Goal: Information Seeking & Learning: Find specific fact

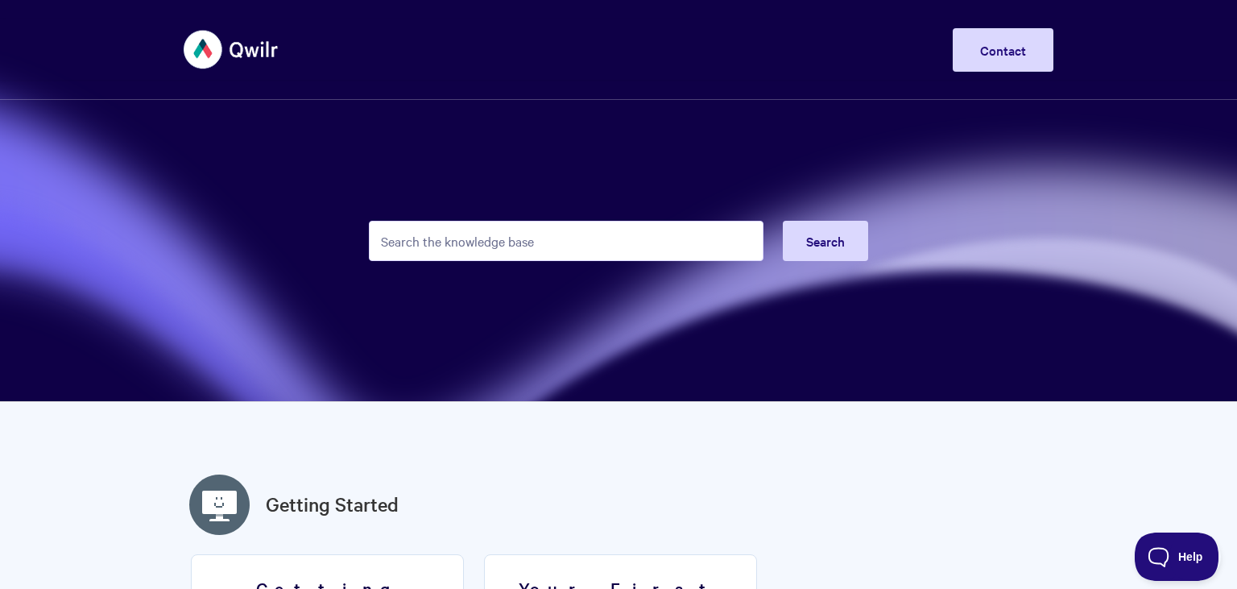
click at [493, 244] on input "Search the knowledge base" at bounding box center [566, 241] width 395 height 40
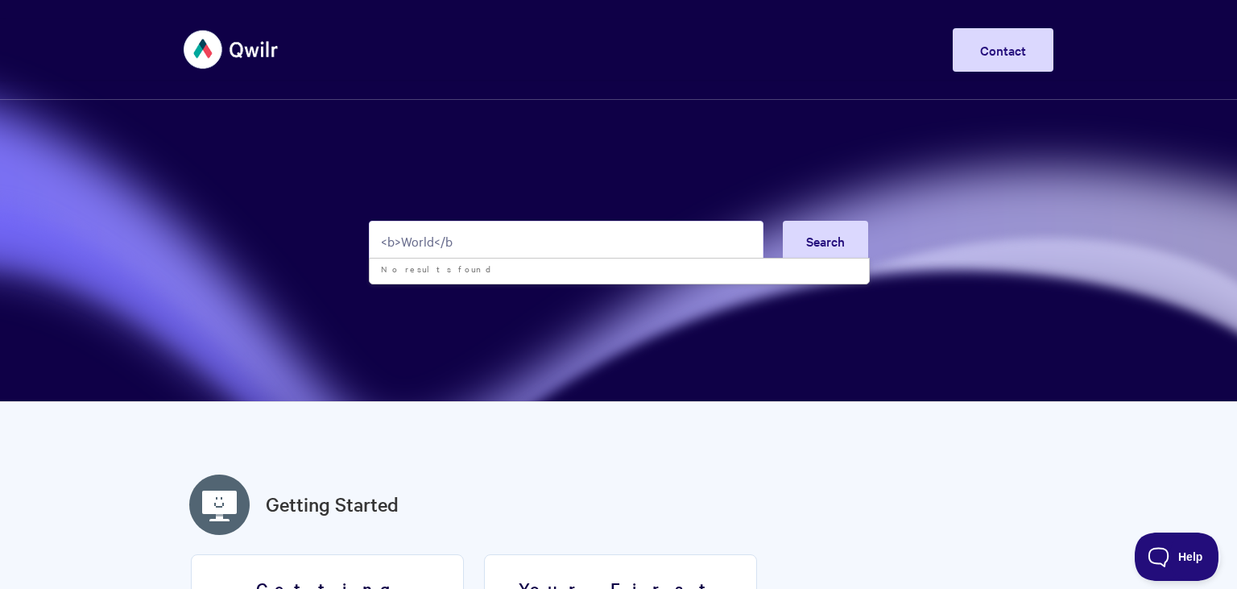
type input "<b>World</b>"
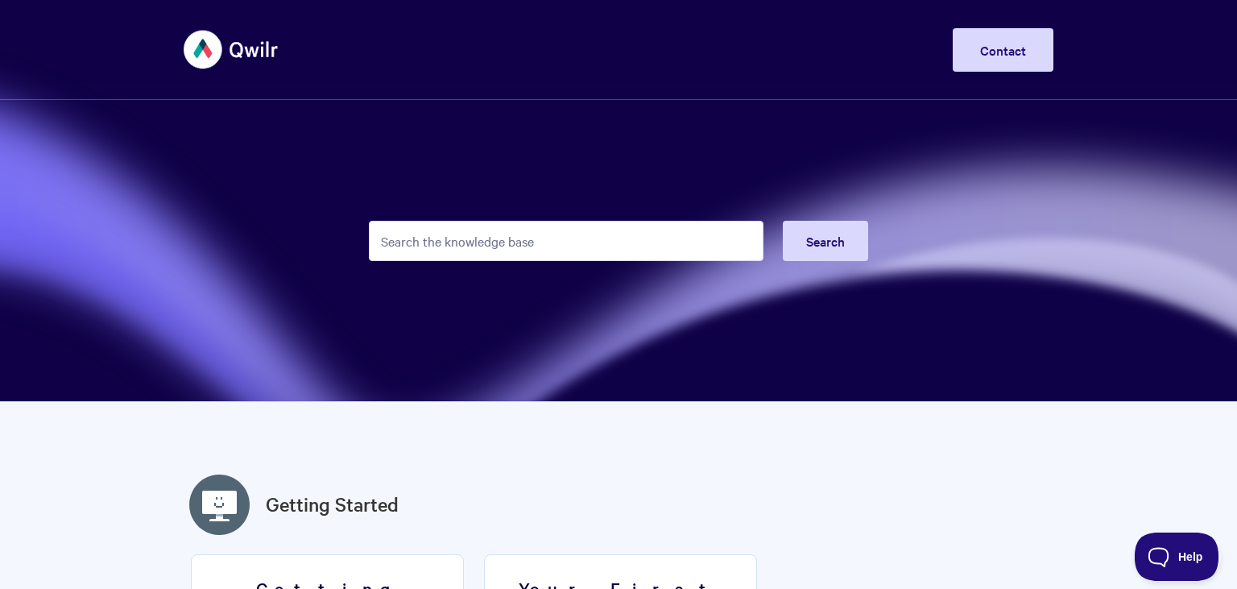
click at [700, 91] on header "Toggle Navigation Home Getting Started Creating & Editing Pages Sharing & Analy…" at bounding box center [618, 50] width 1237 height 100
click at [524, 244] on input "Search the knowledge base" at bounding box center [566, 241] width 395 height 40
type input "h"
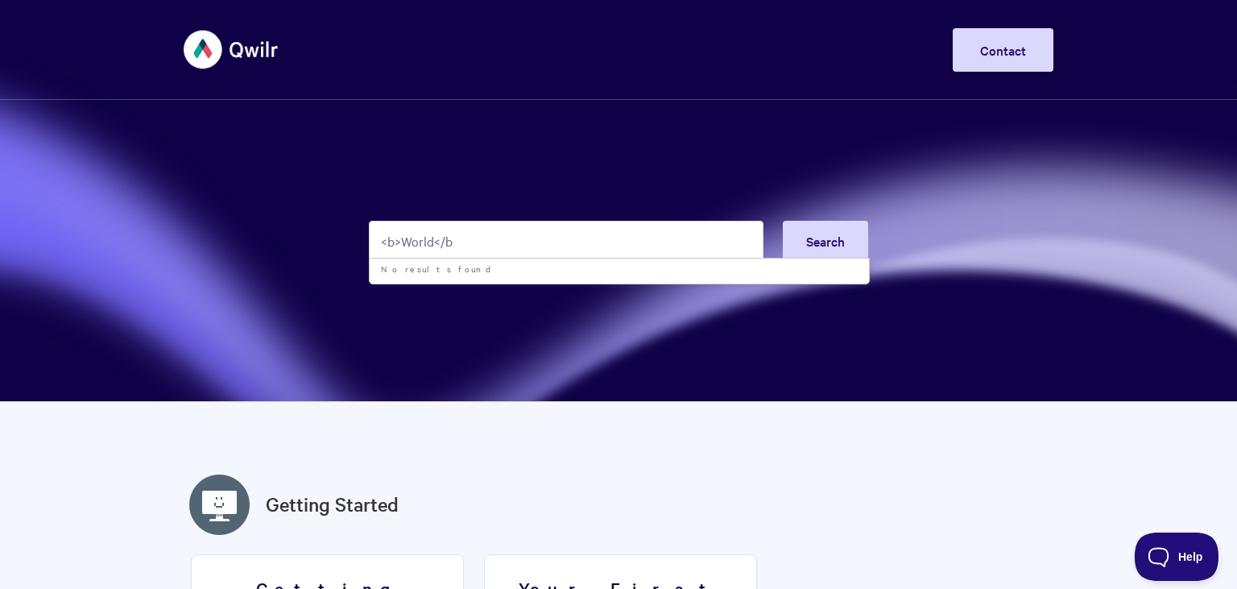
type input "<b>World</b>"
